Goal: Transaction & Acquisition: Purchase product/service

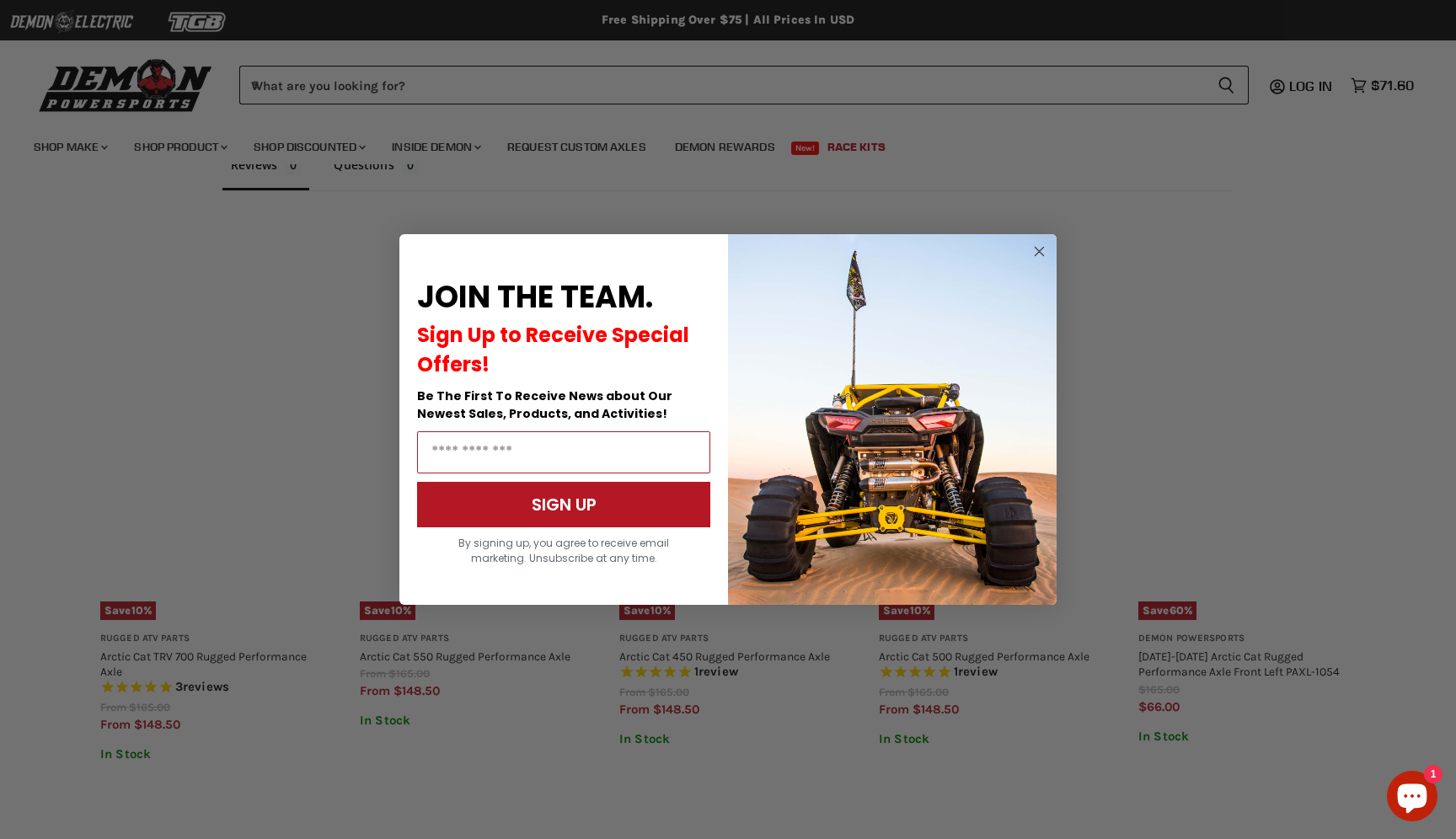
scroll to position [1036, 0]
